Goal: Information Seeking & Learning: Learn about a topic

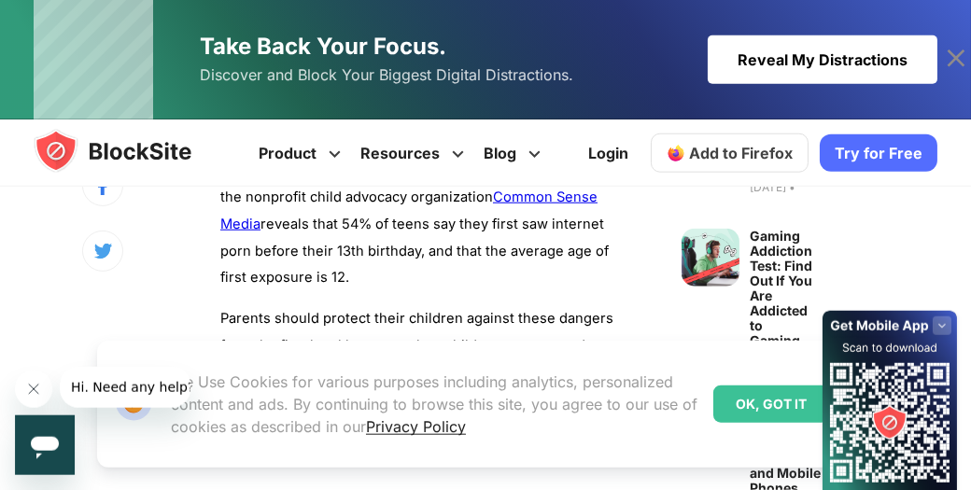
scroll to position [1088, 0]
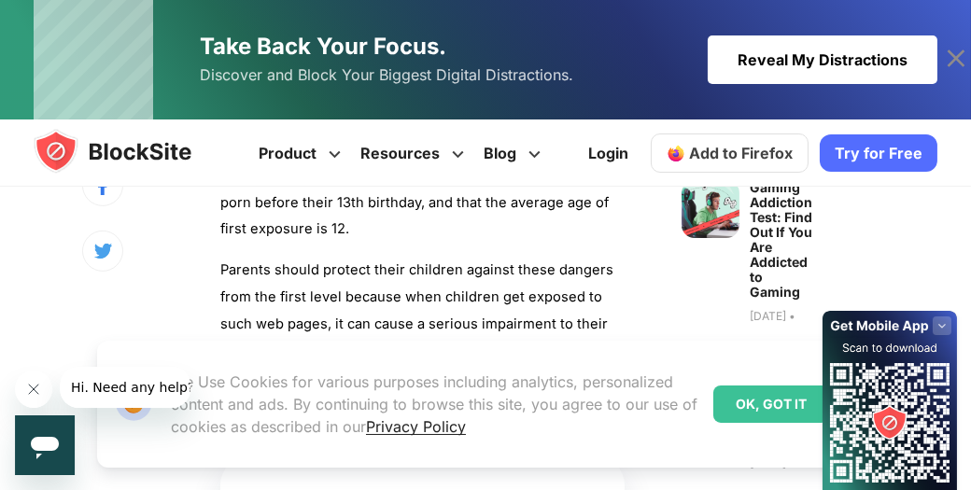
click at [29, 388] on icon "Close message from company" at bounding box center [33, 388] width 15 height 15
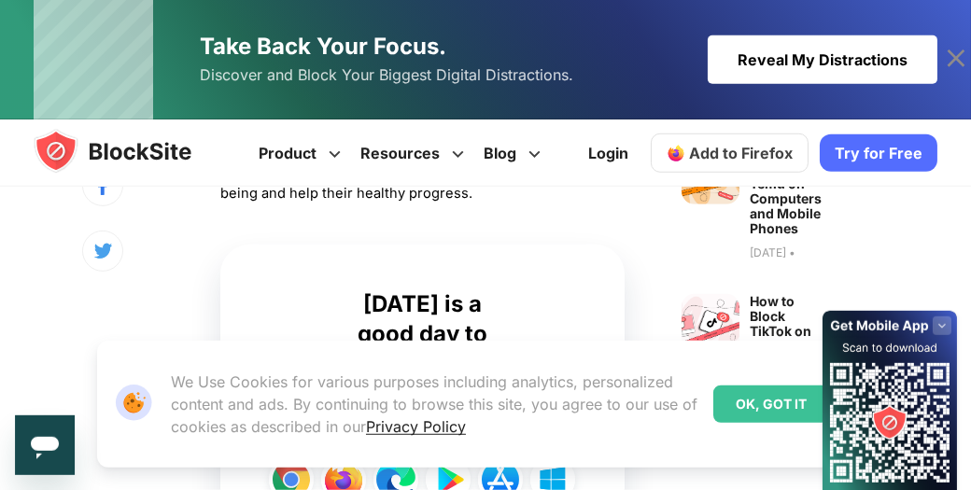
scroll to position [1330, 0]
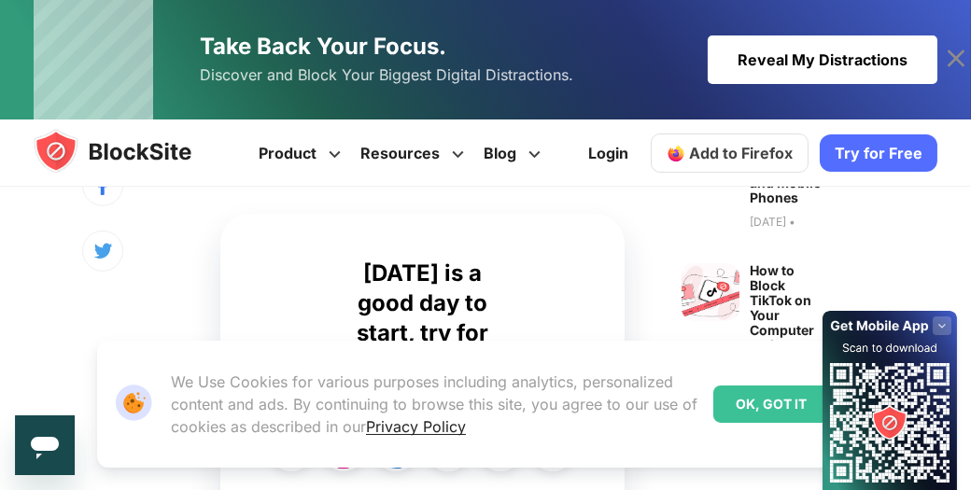
click at [947, 325] on rect at bounding box center [942, 326] width 19 height 19
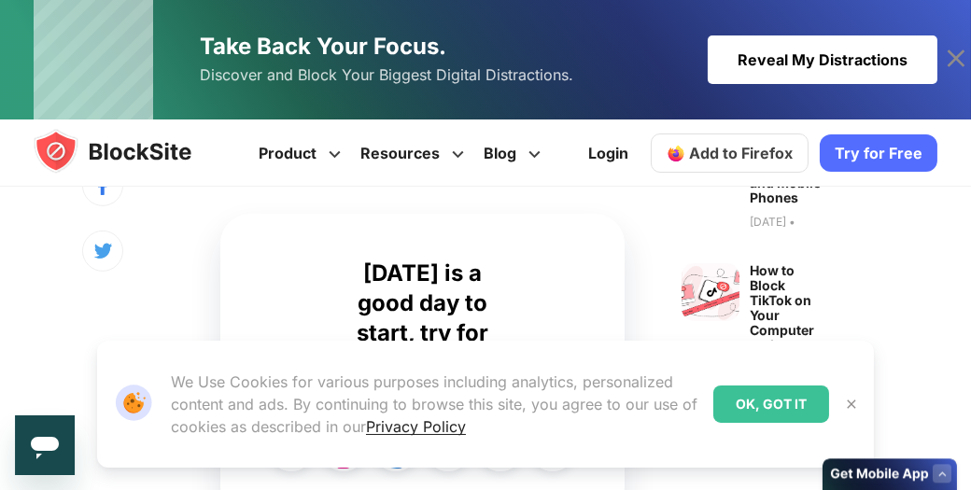
click at [853, 403] on img at bounding box center [851, 404] width 15 height 15
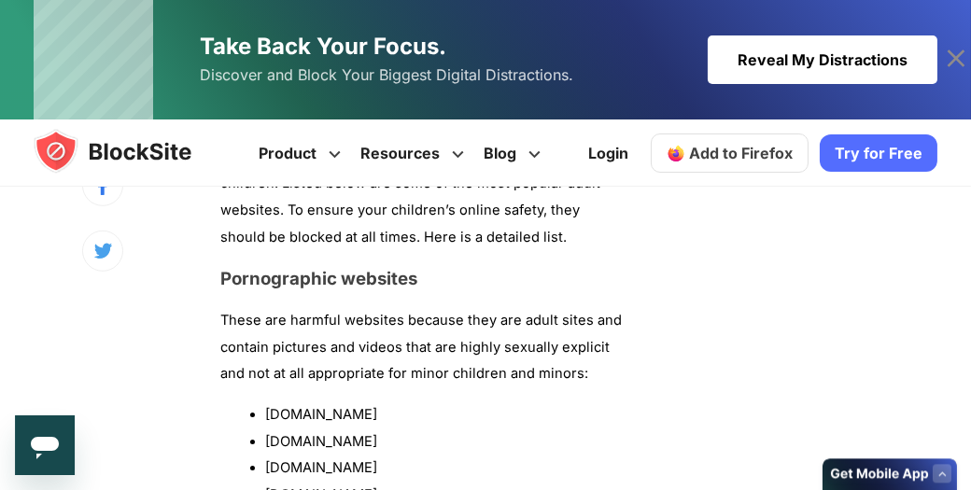
scroll to position [1935, 0]
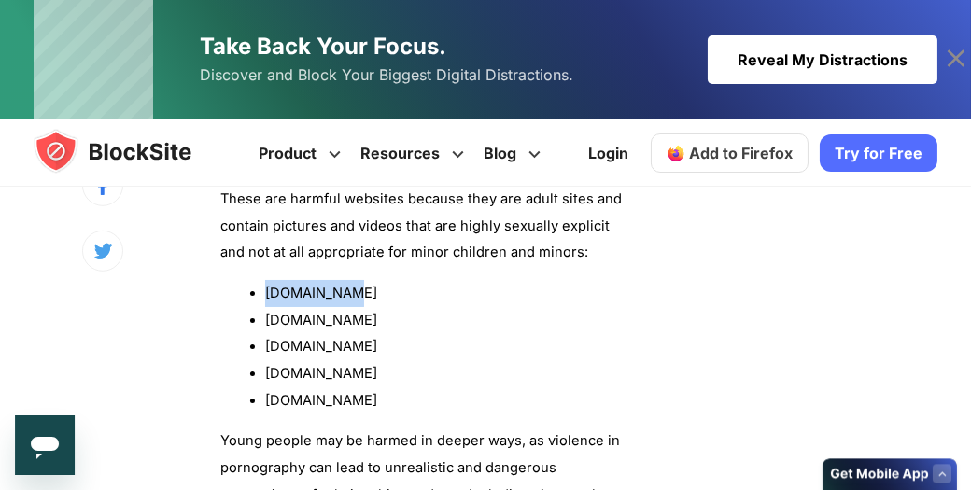
drag, startPoint x: 266, startPoint y: 291, endPoint x: 350, endPoint y: 293, distance: 84.1
click at [350, 293] on li "[DOMAIN_NAME]" at bounding box center [445, 293] width 360 height 27
copy li "[DOMAIN_NAME]"
drag, startPoint x: 267, startPoint y: 318, endPoint x: 331, endPoint y: 322, distance: 64.5
click at [331, 322] on li "[DOMAIN_NAME]" at bounding box center [445, 320] width 360 height 27
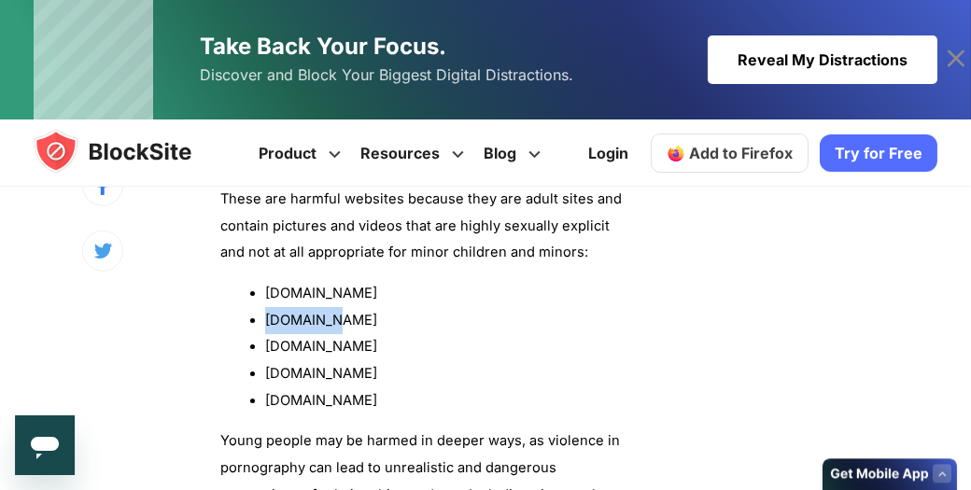
copy li "[DOMAIN_NAME]"
drag, startPoint x: 275, startPoint y: 348, endPoint x: 347, endPoint y: 352, distance: 72.0
click at [347, 352] on li "[DOMAIN_NAME]" at bounding box center [445, 346] width 360 height 27
copy li "[DOMAIN_NAME]"
click at [292, 374] on li "[DOMAIN_NAME]" at bounding box center [445, 373] width 360 height 27
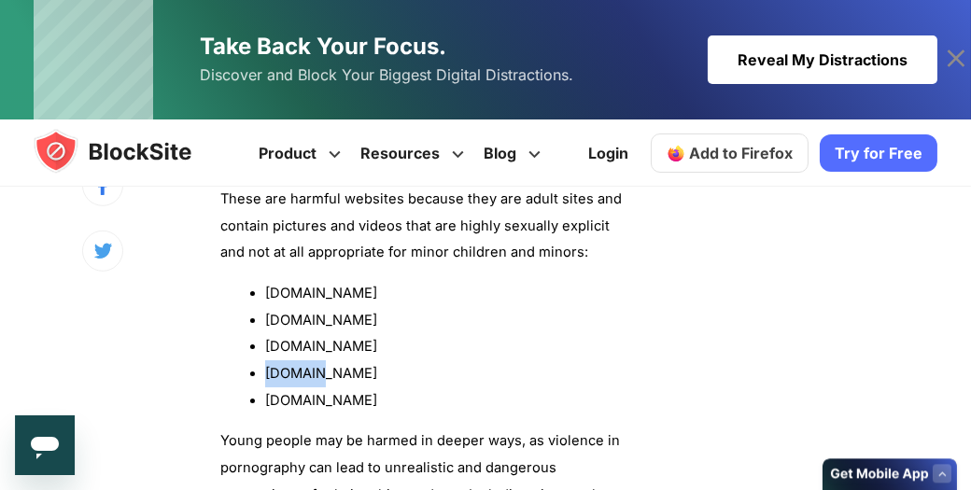
click at [292, 374] on li "[DOMAIN_NAME]" at bounding box center [445, 373] width 360 height 27
click at [282, 376] on li "[DOMAIN_NAME]" at bounding box center [445, 373] width 360 height 27
drag, startPoint x: 266, startPoint y: 374, endPoint x: 348, endPoint y: 382, distance: 82.5
click at [348, 382] on li "[DOMAIN_NAME]" at bounding box center [445, 373] width 360 height 27
copy li "[DOMAIN_NAME]"
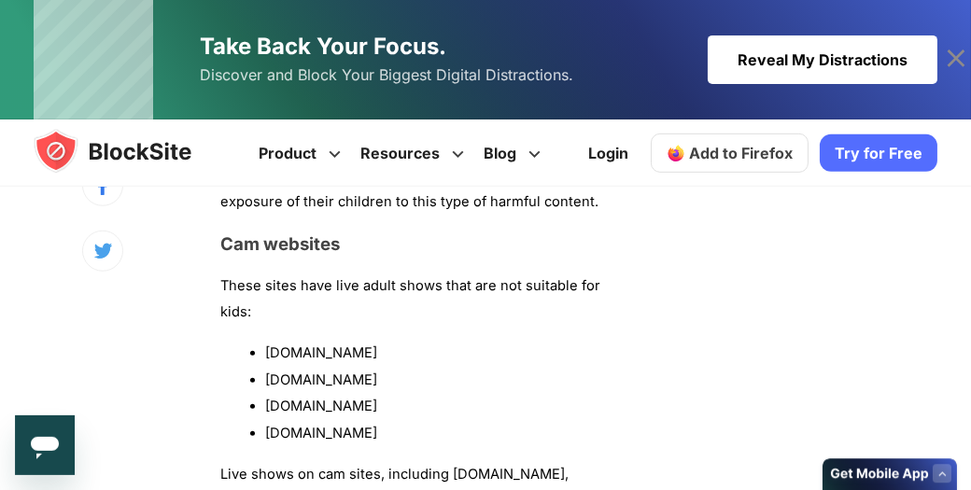
scroll to position [2539, 0]
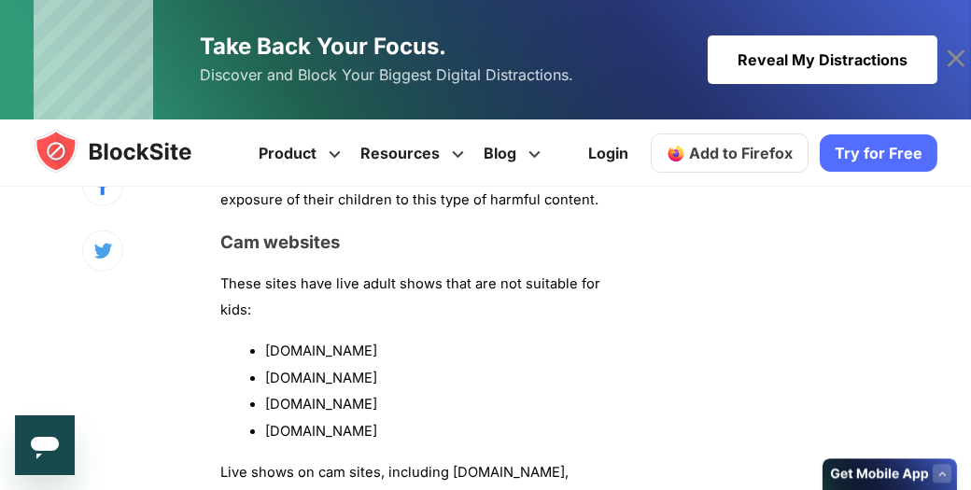
drag, startPoint x: 264, startPoint y: 322, endPoint x: 359, endPoint y: 322, distance: 94.3
click at [359, 338] on li "[DOMAIN_NAME]" at bounding box center [445, 351] width 360 height 27
drag, startPoint x: 367, startPoint y: 325, endPoint x: 260, endPoint y: 319, distance: 107.5
click at [265, 338] on li "[DOMAIN_NAME]" at bounding box center [445, 351] width 360 height 27
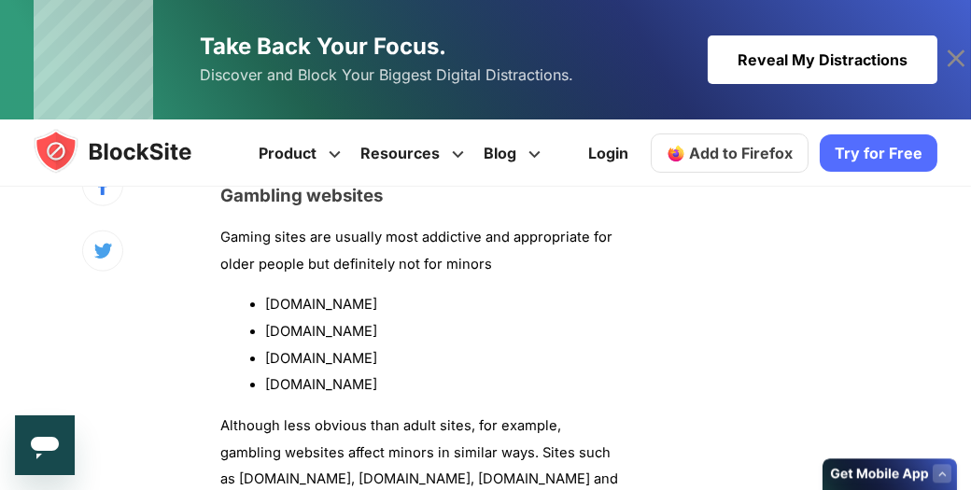
scroll to position [3628, 0]
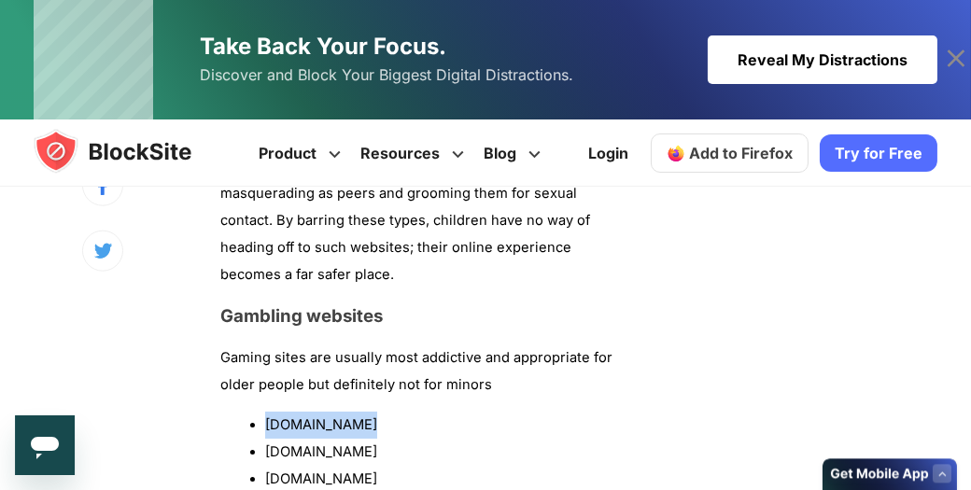
drag, startPoint x: 268, startPoint y: 371, endPoint x: 361, endPoint y: 371, distance: 93.4
click at [361, 412] on li "[DOMAIN_NAME]" at bounding box center [445, 425] width 360 height 27
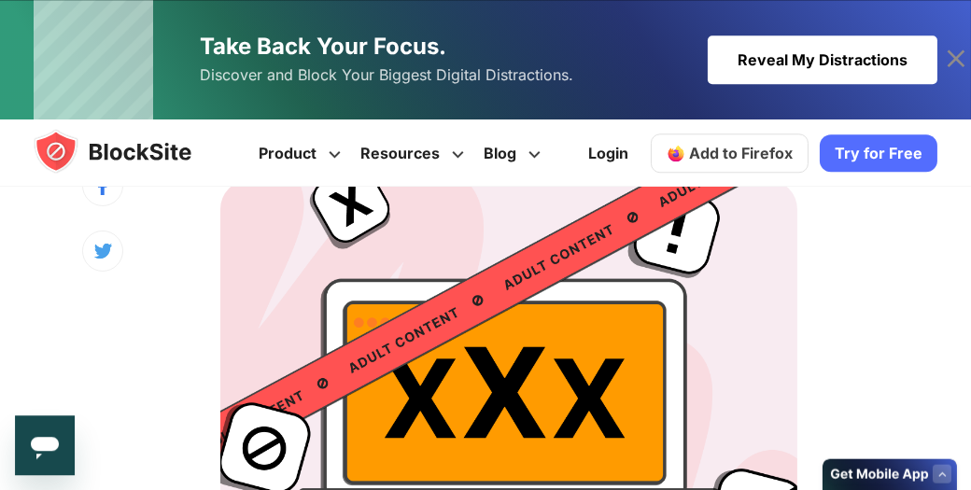
scroll to position [362, 0]
